Goal: Task Accomplishment & Management: Use online tool/utility

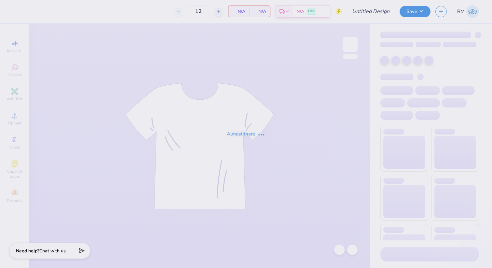
type input "AGR bus trip shirt 3"
type input "24"
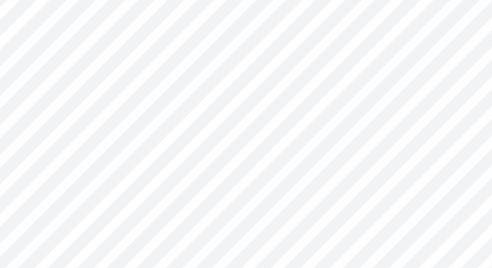
type input "2.80"
type input "2.46"
type input "0.83"
type input "0.46"
